Goal: Complete application form: Complete application form

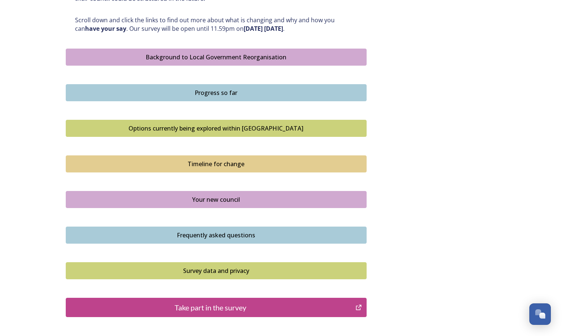
scroll to position [367, 0]
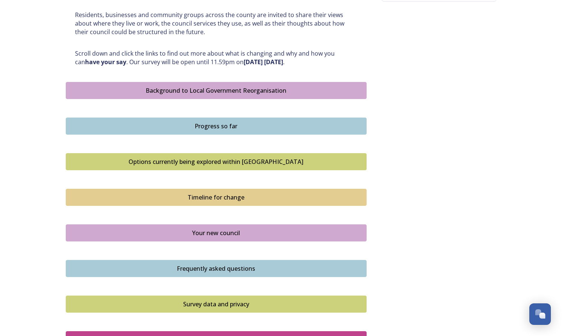
click at [233, 126] on div "Progress so far" at bounding box center [216, 126] width 293 height 9
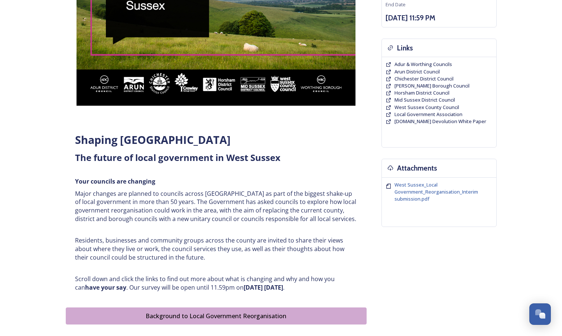
scroll to position [141, 0]
click at [417, 194] on span "West Sussex_Local Government_Reorganisation_Interim submission.pdf" at bounding box center [436, 191] width 84 height 21
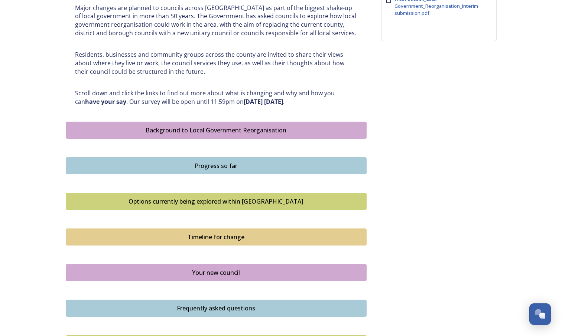
scroll to position [341, 0]
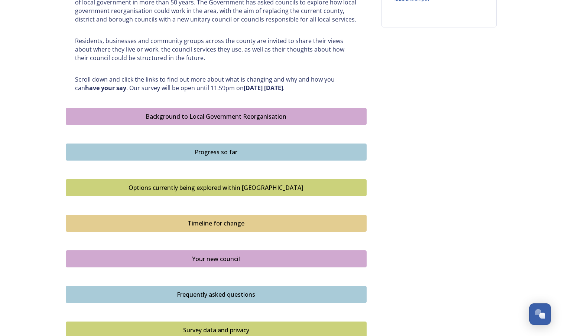
click at [259, 185] on div "Options currently being explored within West Sussex" at bounding box center [216, 187] width 293 height 9
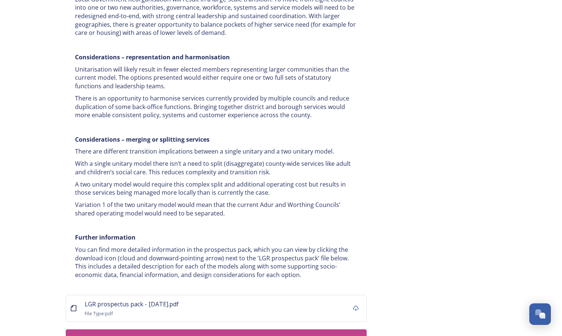
scroll to position [1360, 0]
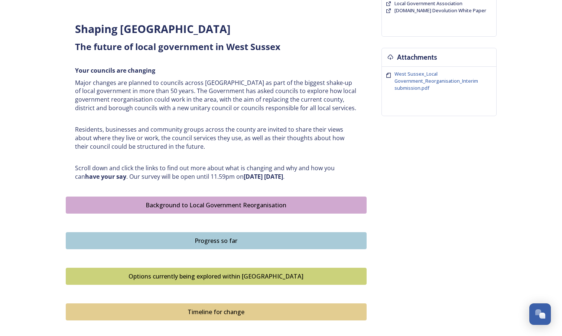
scroll to position [336, 0]
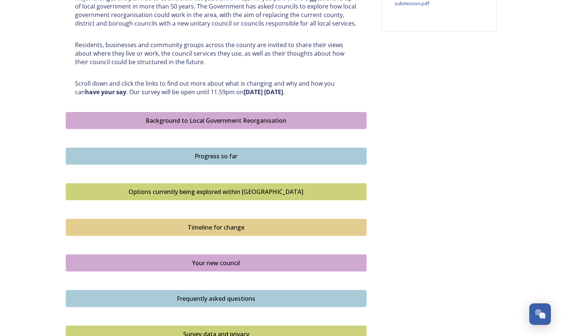
click at [231, 226] on div "Timeline for change" at bounding box center [216, 227] width 293 height 9
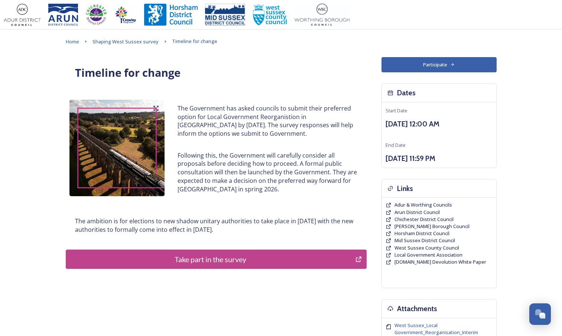
click at [227, 260] on div "Take part in the survey" at bounding box center [211, 259] width 282 height 11
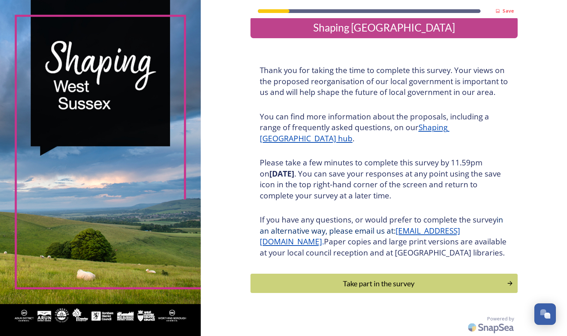
scroll to position [20, 0]
click at [373, 283] on div "Take part in the survey" at bounding box center [378, 283] width 251 height 11
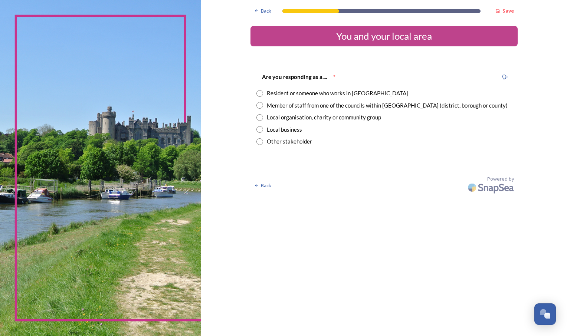
click at [260, 106] on input "radio" at bounding box center [260, 105] width 7 height 7
radio input "true"
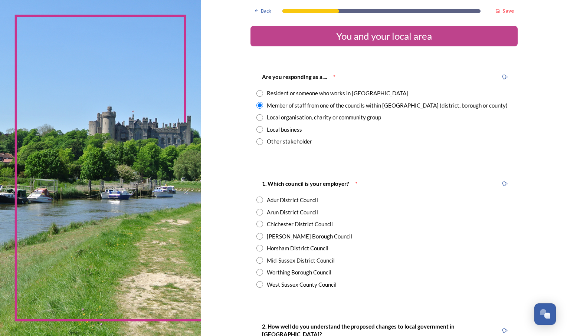
click at [258, 286] on input "radio" at bounding box center [260, 285] width 7 height 7
radio input "true"
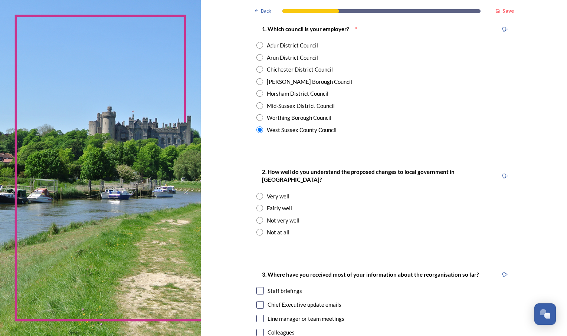
scroll to position [155, 0]
click at [257, 205] on input "radio" at bounding box center [260, 208] width 7 height 7
radio input "true"
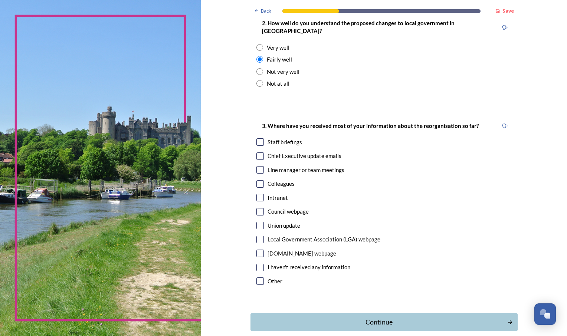
scroll to position [304, 0]
click at [258, 138] on input "checkbox" at bounding box center [260, 141] width 7 height 7
checkbox input "true"
click at [258, 152] on input "checkbox" at bounding box center [260, 155] width 7 height 7
checkbox input "true"
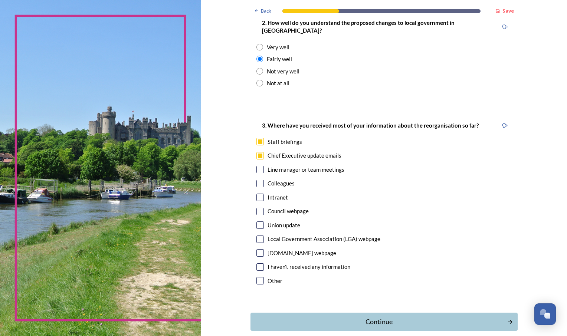
click at [257, 166] on input "checkbox" at bounding box center [260, 169] width 7 height 7
checkbox input "true"
click at [258, 180] on input "checkbox" at bounding box center [260, 183] width 7 height 7
checkbox input "true"
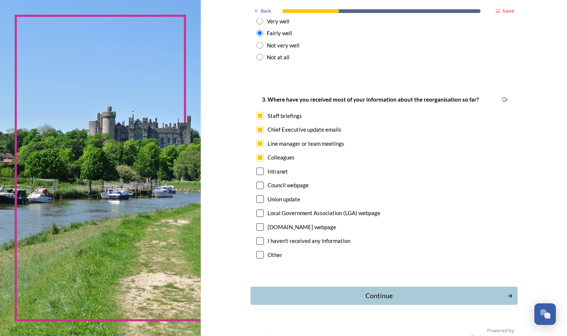
scroll to position [334, 0]
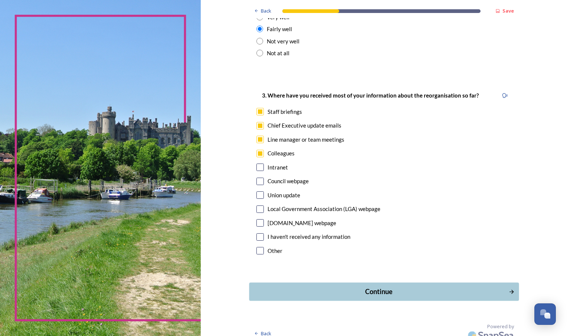
click at [386, 287] on div "Continue" at bounding box center [378, 292] width 251 height 10
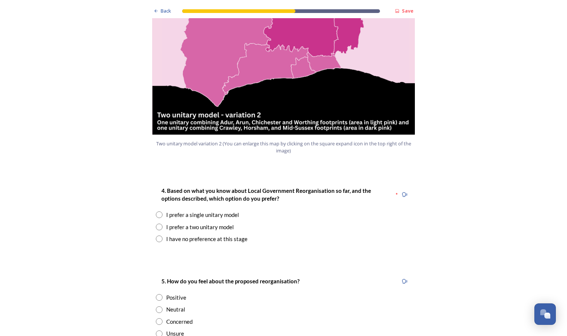
scroll to position [853, 0]
click at [157, 212] on input "radio" at bounding box center [159, 215] width 7 height 7
radio input "true"
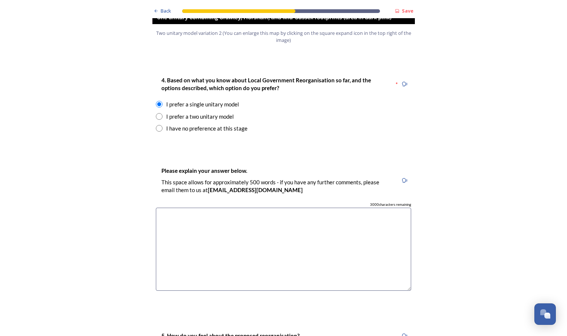
scroll to position [964, 0]
click at [178, 208] on textarea at bounding box center [284, 250] width 256 height 84
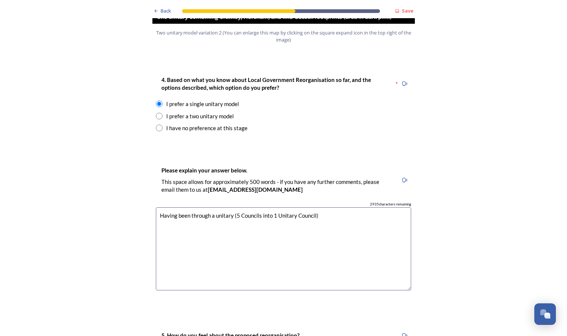
click at [231, 208] on textarea "Having been through a unitary (5 Councils into 1 Unitary Council)" at bounding box center [284, 250] width 256 height 84
click at [316, 208] on textarea "Having been through LGR (5 Councils into 1 Unitary Council)" at bounding box center [284, 250] width 256 height 84
click at [305, 208] on textarea "Having been through LGR (5 Councils into 1 Unitary Council) several years ago I…" at bounding box center [284, 250] width 256 height 84
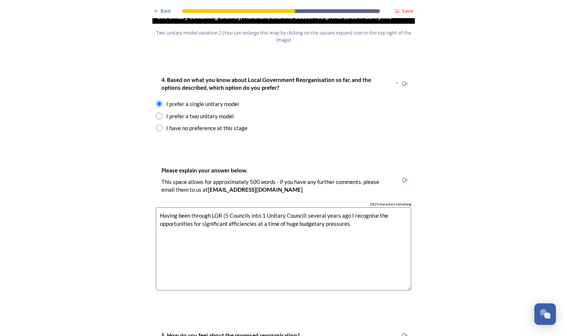
click at [352, 208] on textarea "Having been through LGR (5 Councils into 1 Unitary Council) several years ago I…" at bounding box center [284, 250] width 256 height 84
click at [350, 213] on textarea "Having been through LGR (5 Councils into 1 Unitary Council) several years ago I…" at bounding box center [284, 250] width 256 height 84
drag, startPoint x: 350, startPoint y: 213, endPoint x: 343, endPoint y: 228, distance: 16.0
click at [343, 228] on textarea "Having been through LGR (5 Councils into 1 Unitary Council) several years ago I…" at bounding box center [284, 250] width 256 height 84
click at [348, 212] on textarea "Having been through LGR (5 Councils into 1 Unitary Council) several years ago I…" at bounding box center [284, 250] width 256 height 84
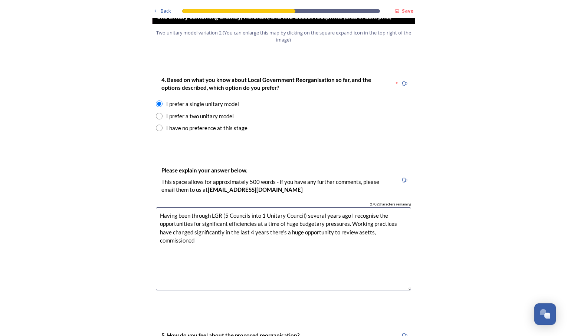
click at [351, 211] on textarea "Having been through LGR (5 Councils into 1 Unitary Council) several years ago I…" at bounding box center [284, 250] width 256 height 84
click at [344, 211] on textarea "Having been through LGR (5 Councils into 1 Unitary Council) several years ago I…" at bounding box center [284, 250] width 256 height 84
click at [394, 210] on textarea "Having been through LGR (5 Councils into 1 Unitary Council) several years ago I…" at bounding box center [284, 250] width 256 height 84
click at [191, 219] on textarea "Having been through LGR (5 Councils into 1 Unitary Council) several years ago I…" at bounding box center [284, 250] width 256 height 84
click at [221, 218] on textarea "Having been through LGR (5 Councils into 1 Unitary Council) several years ago I…" at bounding box center [284, 250] width 256 height 84
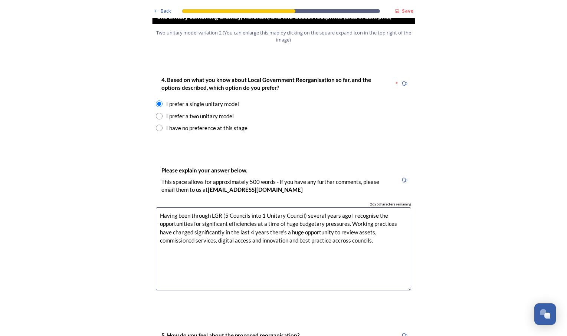
click at [302, 221] on textarea "Having been through LGR (5 Councils into 1 Unitary Council) several years ago I…" at bounding box center [284, 250] width 256 height 84
click at [336, 220] on textarea "Having been through LGR (5 Councils into 1 Unitary Council) several years ago I…" at bounding box center [284, 250] width 256 height 84
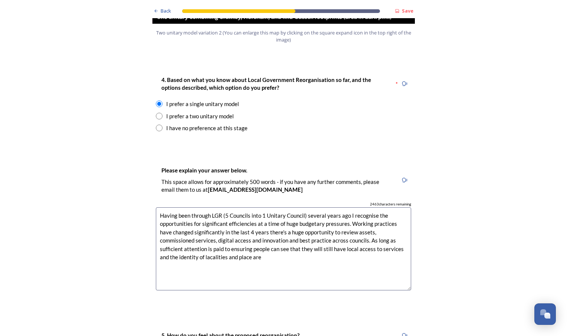
click at [163, 235] on textarea "Having been through LGR (5 Councils into 1 Unitary Council) several years ago I…" at bounding box center [284, 250] width 256 height 84
click at [222, 237] on textarea "Having been through LGR (5 Councils into 1 Unitary Council) several years ago I…" at bounding box center [284, 250] width 256 height 84
click at [239, 236] on textarea "Having been through LGR (5 Councils into 1 Unitary Council) several years ago I…" at bounding box center [284, 250] width 256 height 84
click at [383, 237] on textarea "Having been through LGR (5 Councils into 1 Unitary Council) several years ago I…" at bounding box center [284, 250] width 256 height 84
click at [359, 228] on textarea "Having been through LGR (5 Councils into 1 Unitary Council) several years ago I…" at bounding box center [284, 250] width 256 height 84
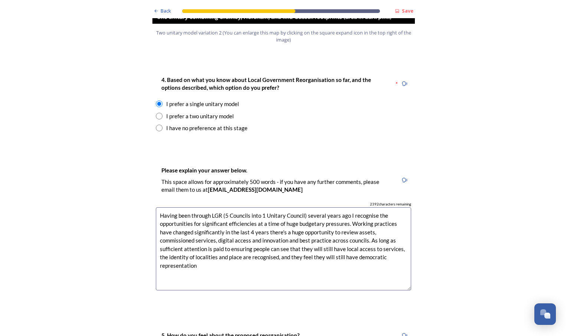
click at [386, 236] on textarea "Having been through LGR (5 Councils into 1 Unitary Council) several years ago I…" at bounding box center [284, 250] width 256 height 84
click at [332, 219] on textarea "Having been through LGR (5 Councils into 1 Unitary Council) several years ago I…" at bounding box center [284, 250] width 256 height 84
click at [266, 245] on textarea "Having been through LGR (5 Councils into 1 Unitary Council) several years ago I…" at bounding box center [284, 250] width 256 height 84
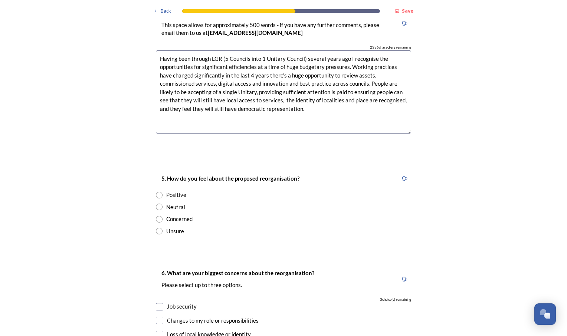
scroll to position [1122, 0]
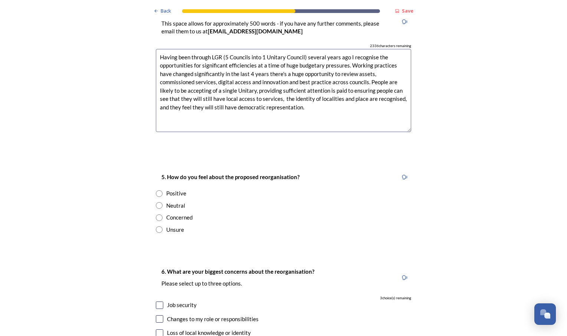
type textarea "Having been through LGR (5 Councils into 1 Unitary Council) several years ago I…"
click at [157, 191] on input "radio" at bounding box center [159, 194] width 7 height 7
radio input "true"
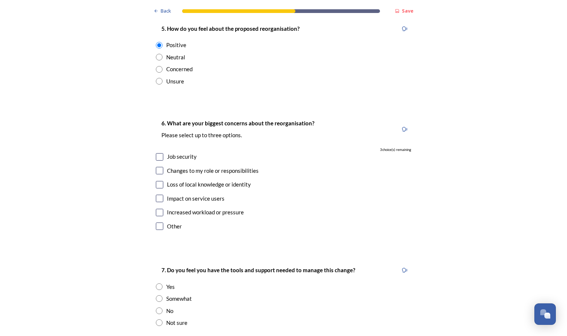
scroll to position [1271, 0]
click at [159, 195] on input "checkbox" at bounding box center [159, 198] width 7 height 7
checkbox input "true"
click at [157, 209] on input "checkbox" at bounding box center [159, 212] width 7 height 7
checkbox input "true"
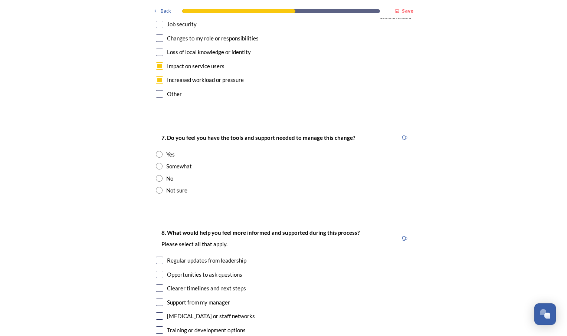
scroll to position [1404, 0]
click at [157, 163] on input "radio" at bounding box center [159, 166] width 7 height 7
radio input "true"
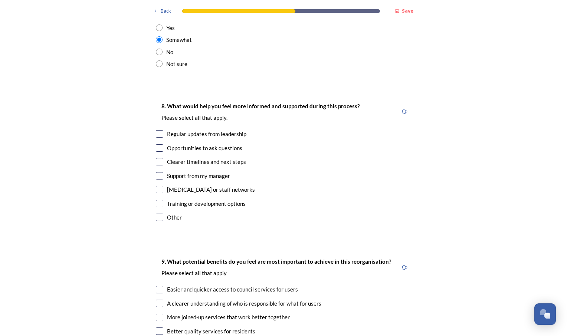
click at [157, 130] on input "checkbox" at bounding box center [159, 133] width 7 height 7
checkbox input "true"
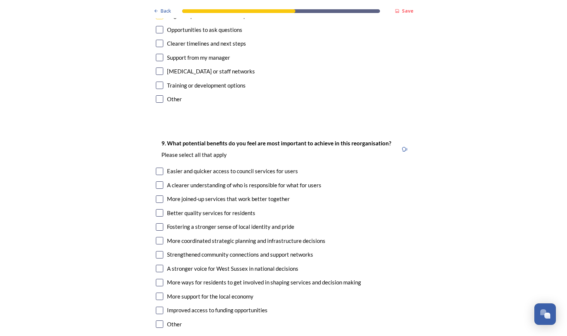
scroll to position [1652, 0]
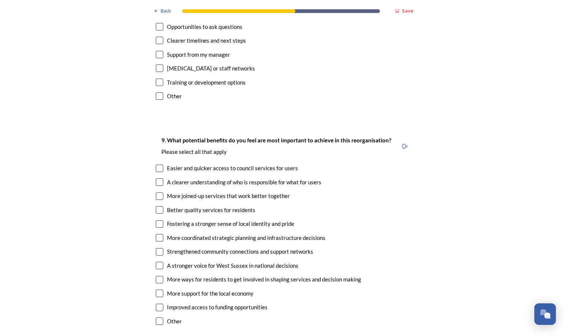
click at [158, 165] on input "checkbox" at bounding box center [159, 168] width 7 height 7
checkbox input "true"
click at [159, 179] on input "checkbox" at bounding box center [159, 182] width 7 height 7
checkbox input "true"
click at [157, 193] on input "checkbox" at bounding box center [159, 196] width 7 height 7
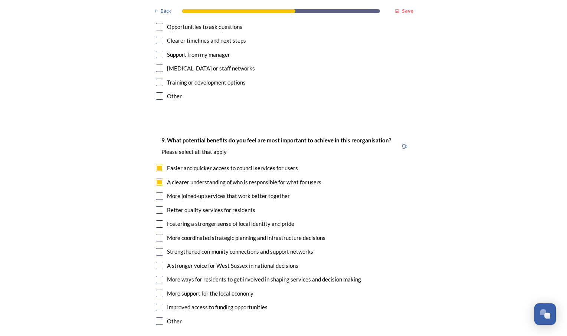
checkbox input "true"
click at [159, 234] on input "checkbox" at bounding box center [159, 237] width 7 height 7
checkbox input "true"
click at [158, 248] on input "checkbox" at bounding box center [159, 251] width 7 height 7
checkbox input "true"
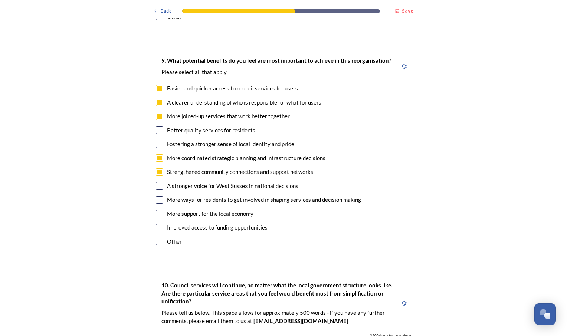
scroll to position [1733, 0]
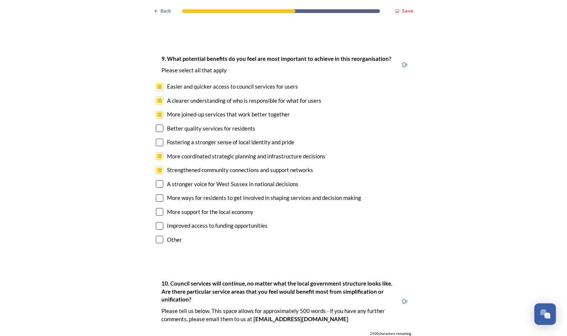
click at [159, 195] on input "checkbox" at bounding box center [159, 198] width 7 height 7
checkbox input "true"
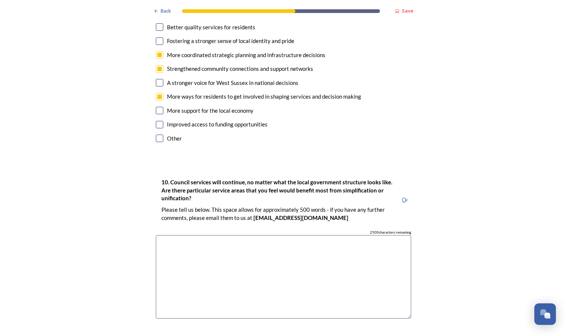
scroll to position [1835, 0]
click at [206, 235] on textarea at bounding box center [284, 277] width 256 height 84
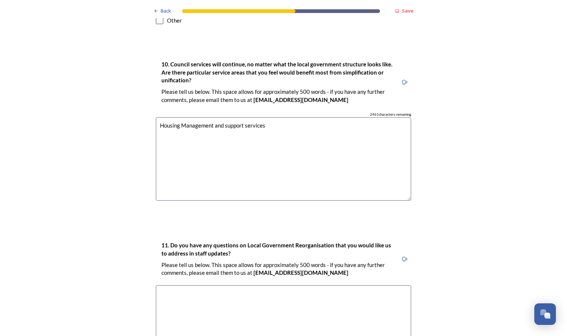
click at [225, 117] on textarea "Housing Management and support services" at bounding box center [284, 159] width 256 height 84
click at [245, 117] on textarea "Housing Management and Support services" at bounding box center [284, 159] width 256 height 84
click at [263, 117] on textarea "Housing Management and Support Services" at bounding box center [284, 159] width 256 height 84
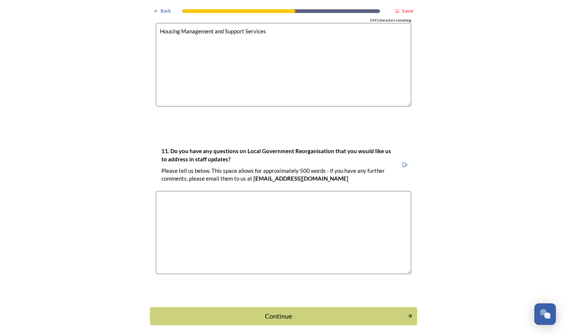
scroll to position [2048, 0]
type textarea "Housing Management and Support Services"
click at [226, 191] on textarea at bounding box center [284, 233] width 256 height 84
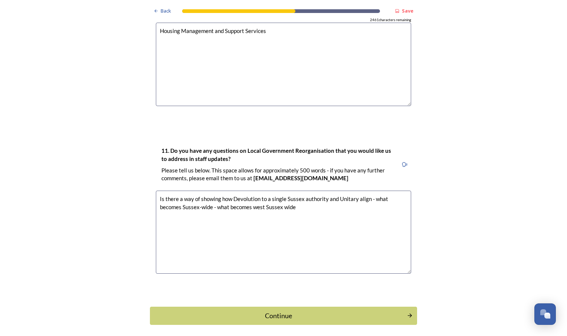
click at [253, 191] on textarea "Is there a way of showing how Devolution to a single Sussex authority and Unita…" at bounding box center [284, 233] width 256 height 84
click at [302, 191] on textarea "Is there a way of showing how Devolution to a single Sussex authority and Unita…" at bounding box center [284, 233] width 256 height 84
type textarea "Is there a way of showing how Devolution to a single Sussex authority and Unita…"
click at [275, 311] on div "Continue" at bounding box center [278, 316] width 251 height 10
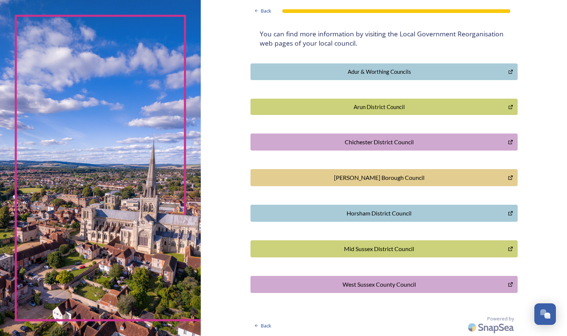
scroll to position [0, 0]
